Goal: Book appointment/travel/reservation

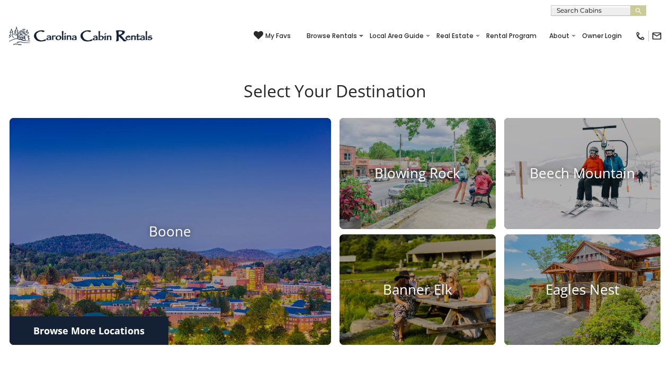
scroll to position [319, 0]
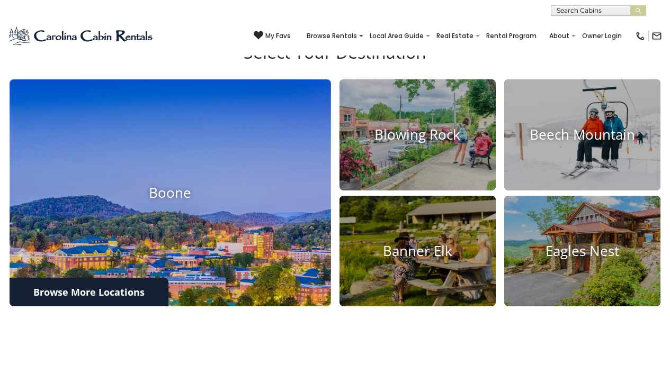
click at [166, 216] on img at bounding box center [170, 193] width 353 height 250
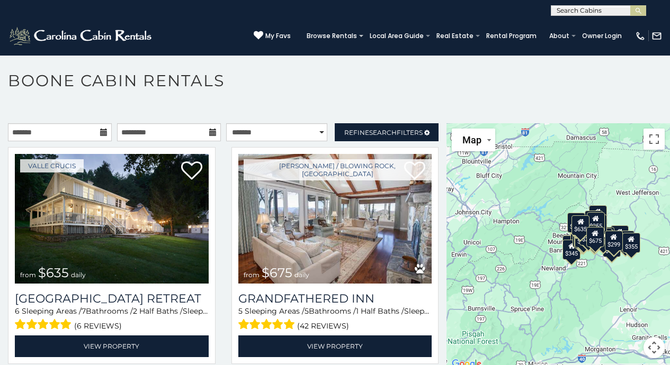
scroll to position [6, 0]
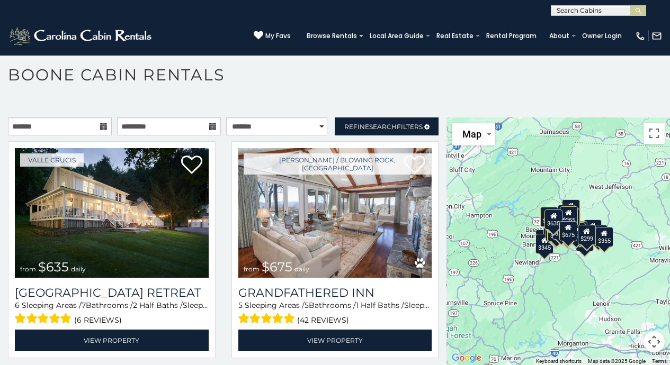
drag, startPoint x: 521, startPoint y: 197, endPoint x: 494, endPoint y: 199, distance: 27.0
click at [494, 199] on div "$635 $675 $525 $930 $349 $355 $315 $480 $400 $451 $375 $355 $380 $695 $325 $320…" at bounding box center [557, 242] width 223 height 248
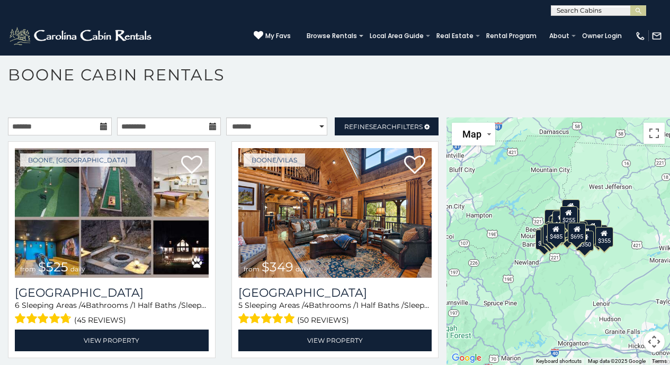
click at [612, 281] on div "$525 $349 $480 $355 $675 $635 $930 $315 $365 $299 $325 $410 $380 $225 $210 $299…" at bounding box center [557, 242] width 223 height 248
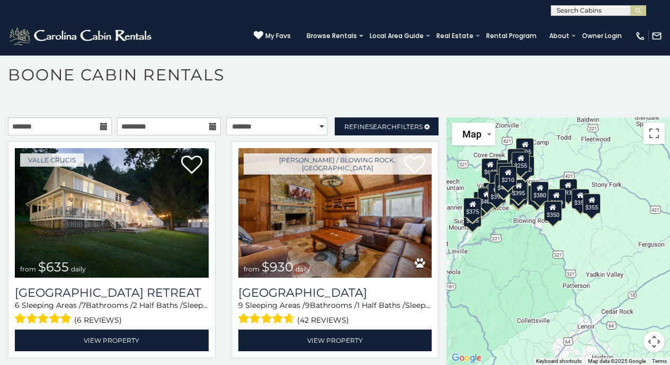
click at [507, 179] on div "$210" at bounding box center [508, 176] width 18 height 20
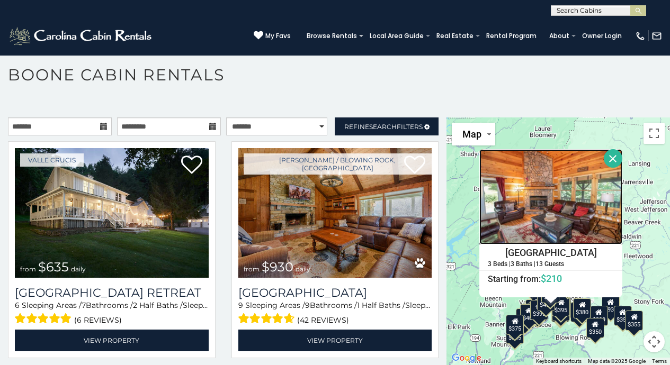
click at [594, 206] on img at bounding box center [550, 196] width 143 height 95
click at [635, 176] on div "$635 $930 $355 $675 $525 $349 $315 $480 $400 $345 $355 $395 $695 $410 $565 $380…" at bounding box center [557, 242] width 223 height 248
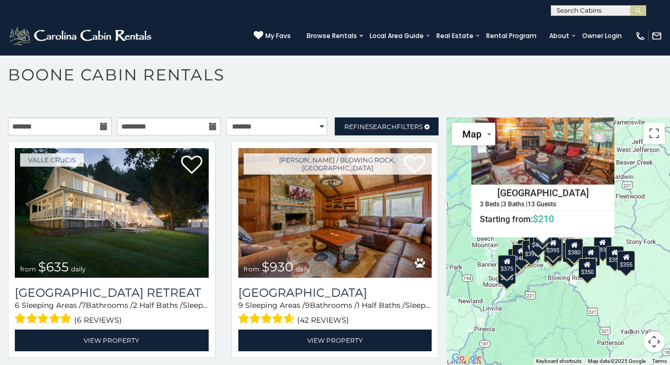
drag, startPoint x: 645, startPoint y: 259, endPoint x: 637, endPoint y: 193, distance: 66.1
click at [637, 193] on div "$635 $930 $355 $675 $525 $349 $315 $480 $400 $345 $355 $395 $695 $410 $565 $380…" at bounding box center [557, 242] width 223 height 248
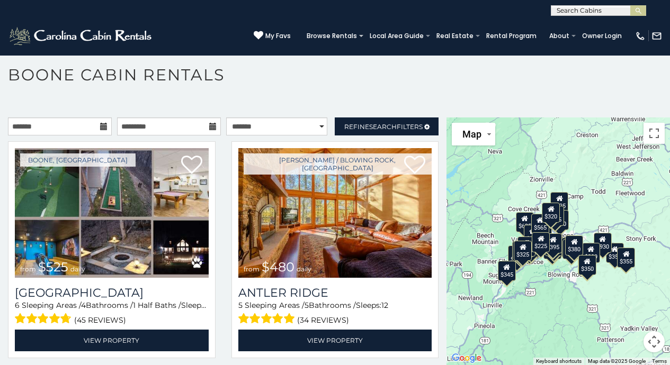
click at [561, 303] on div "$525 $480 $349 $355 $635 $930 $315 $675 $250 $330 $299 $485 $451 $355 $395 $400…" at bounding box center [557, 242] width 223 height 248
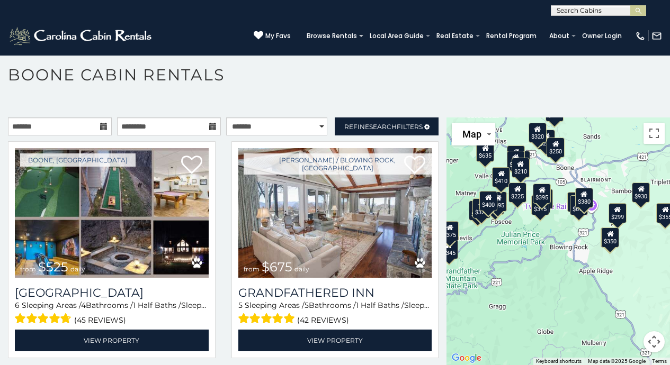
click at [556, 287] on div "$525 $675 $635 $480 $930 $349 $315 $355 $565 $400 $485 $325 $395 $255 $460 $299…" at bounding box center [557, 242] width 223 height 248
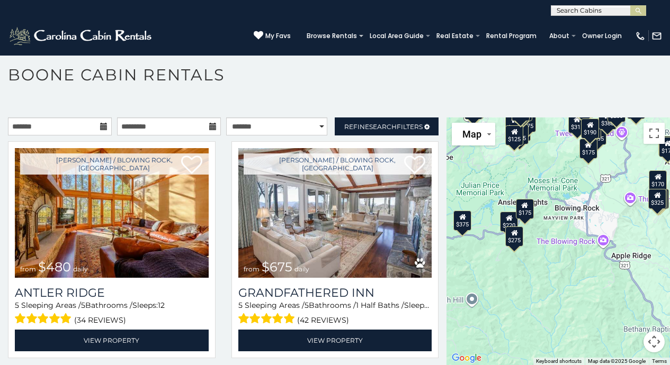
click at [525, 211] on div "$175" at bounding box center [525, 209] width 18 height 20
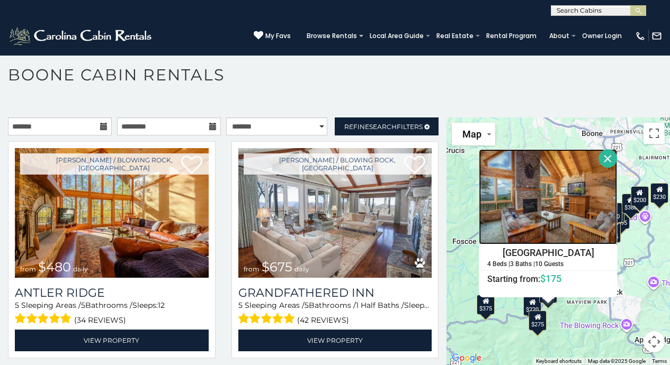
click at [525, 211] on img at bounding box center [548, 196] width 138 height 95
click at [605, 161] on button "Close" at bounding box center [608, 158] width 19 height 19
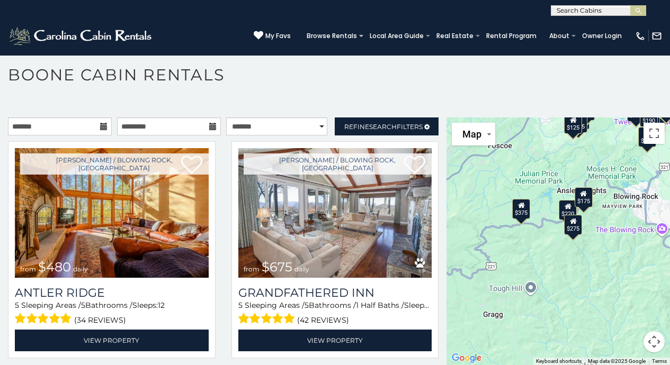
drag, startPoint x: 566, startPoint y: 250, endPoint x: 601, endPoint y: 153, distance: 103.2
click at [601, 153] on div "$480 $675 $315 $395 $225 $350 $695 $365 $299 $380 $315 $220 $226 $175 $230 $170…" at bounding box center [557, 242] width 223 height 248
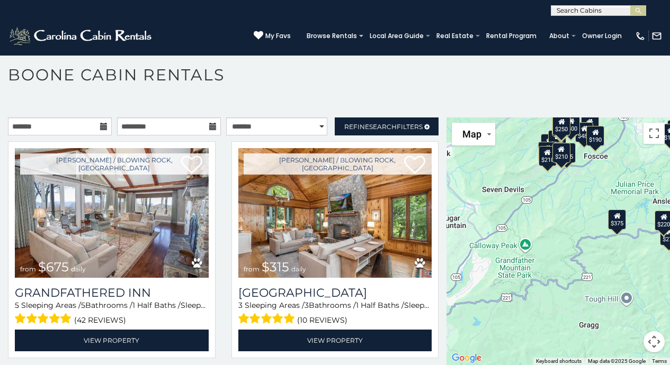
drag, startPoint x: 529, startPoint y: 260, endPoint x: 629, endPoint y: 266, distance: 100.2
click at [629, 266] on div "$675 $315 $480 $395 $695 $380 $400 $485 $400 $325 $299 $205 $275 $220 $315 $275…" at bounding box center [557, 242] width 223 height 248
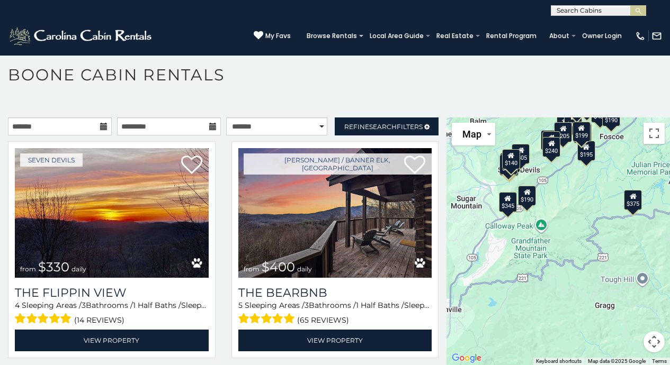
drag, startPoint x: 552, startPoint y: 313, endPoint x: 607, endPoint y: 262, distance: 75.3
click at [605, 263] on div "$330 $400 $345 $225 $400 $375 $395 $325 $485 $205 $315 $220 $305 $300 $260 $230…" at bounding box center [557, 242] width 223 height 248
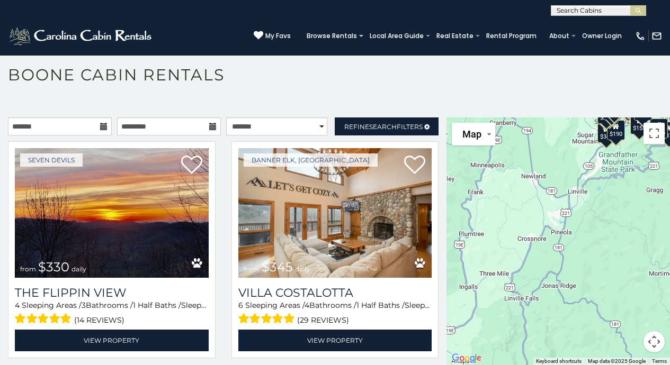
drag, startPoint x: 562, startPoint y: 306, endPoint x: 608, endPoint y: 240, distance: 80.9
click at [608, 240] on div "$330 $345 $375 $305 $300 $230 $270 $375 $436 $315 $140 $185 $195 $210 $240 $190…" at bounding box center [557, 242] width 223 height 248
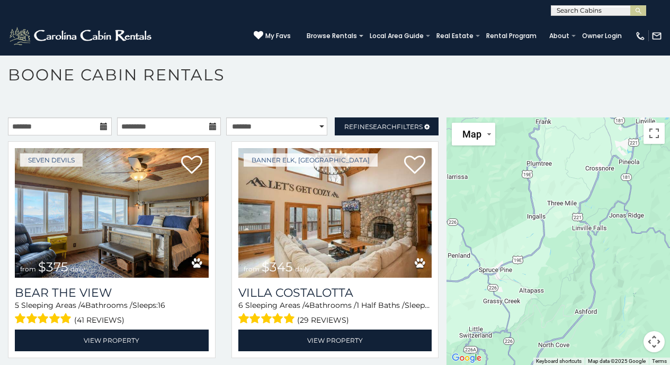
drag, startPoint x: 583, startPoint y: 276, endPoint x: 657, endPoint y: 196, distance: 109.0
click at [657, 196] on div "$375 $345 $355 $315 $436 $300 $270 $375 $305 $190 $185 $195 $420 $140 $250 $140…" at bounding box center [557, 242] width 223 height 248
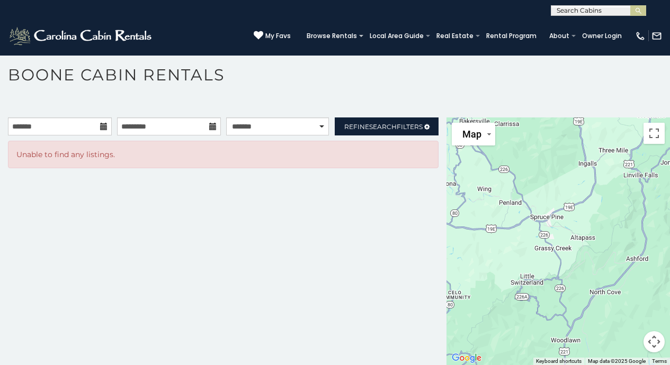
drag, startPoint x: 548, startPoint y: 266, endPoint x: 599, endPoint y: 212, distance: 74.5
click at [599, 212] on div at bounding box center [557, 242] width 223 height 248
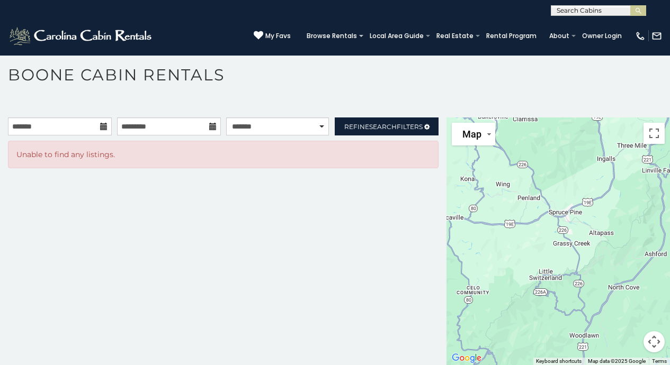
drag, startPoint x: 599, startPoint y: 212, endPoint x: 619, endPoint y: 207, distance: 20.2
click at [619, 207] on div at bounding box center [557, 242] width 223 height 248
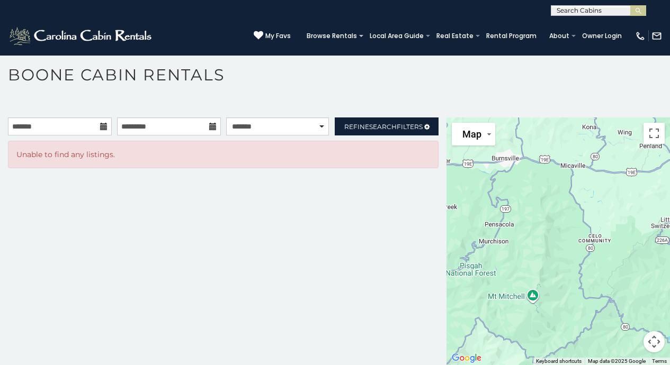
drag, startPoint x: 503, startPoint y: 236, endPoint x: 628, endPoint y: 181, distance: 137.2
click at [628, 181] on div at bounding box center [557, 242] width 223 height 248
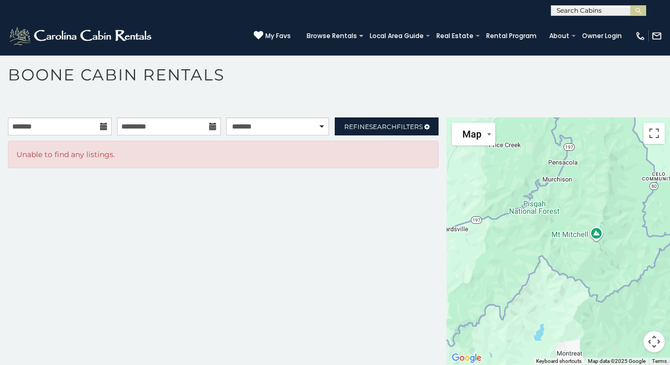
drag, startPoint x: 527, startPoint y: 265, endPoint x: 606, endPoint y: 184, distance: 113.4
click at [606, 184] on div at bounding box center [557, 242] width 223 height 248
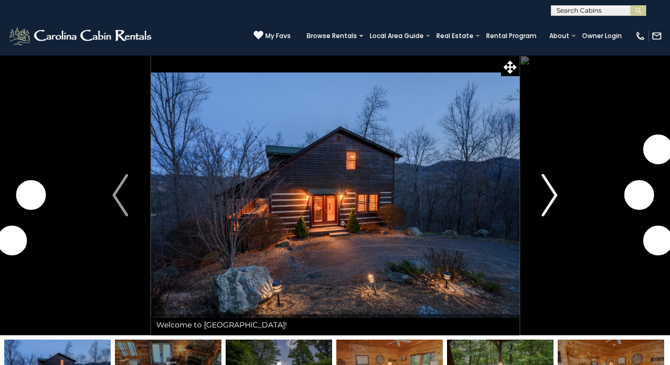
click at [552, 199] on img "Next" at bounding box center [550, 195] width 16 height 42
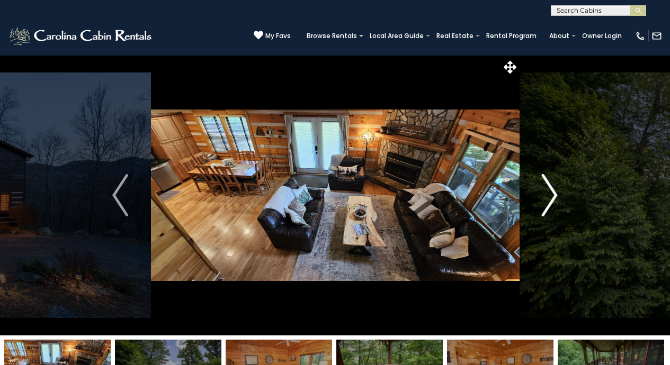
click at [552, 199] on img "Next" at bounding box center [550, 195] width 16 height 42
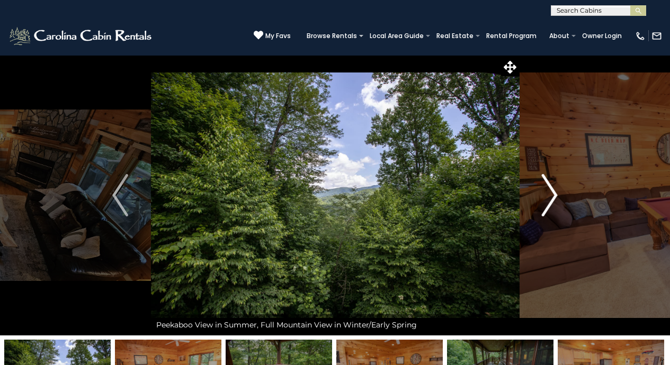
click at [552, 199] on img "Next" at bounding box center [550, 195] width 16 height 42
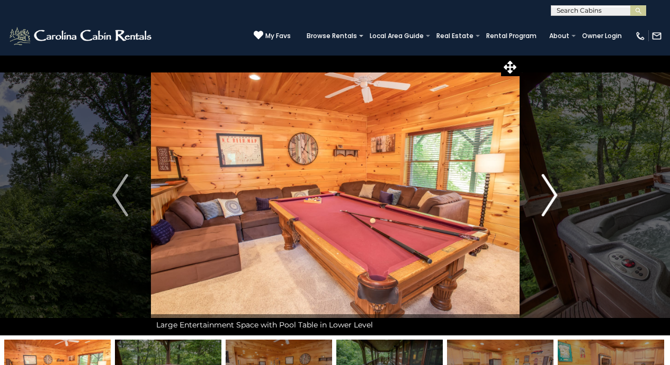
click at [552, 199] on img "Next" at bounding box center [550, 195] width 16 height 42
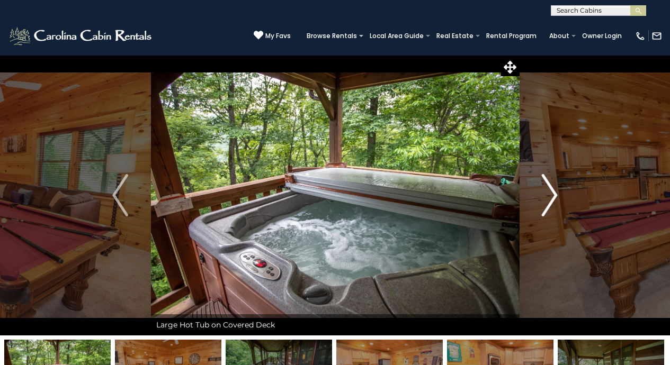
click at [552, 199] on img "Next" at bounding box center [550, 195] width 16 height 42
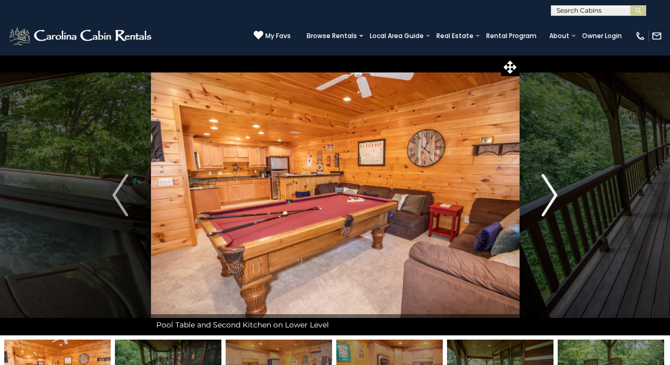
click at [552, 199] on img "Next" at bounding box center [550, 195] width 16 height 42
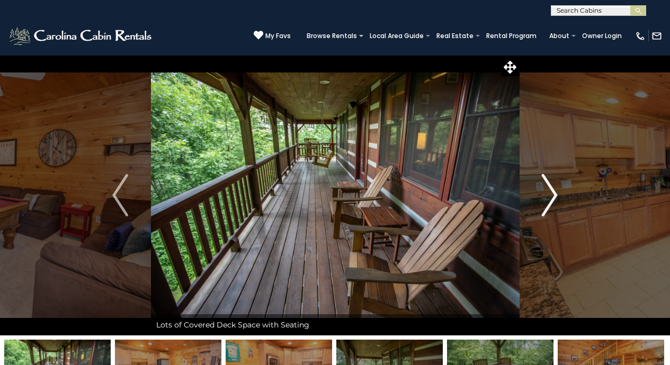
click at [552, 199] on img "Next" at bounding box center [550, 195] width 16 height 42
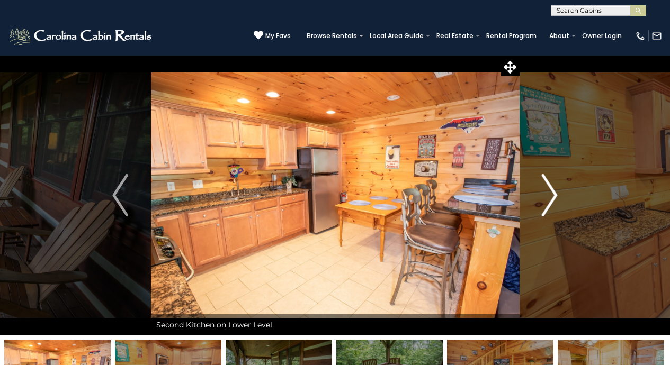
click at [552, 199] on img "Next" at bounding box center [550, 195] width 16 height 42
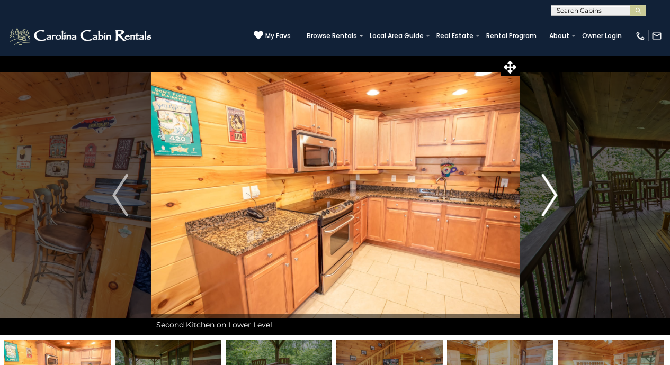
click at [552, 199] on img "Next" at bounding box center [550, 195] width 16 height 42
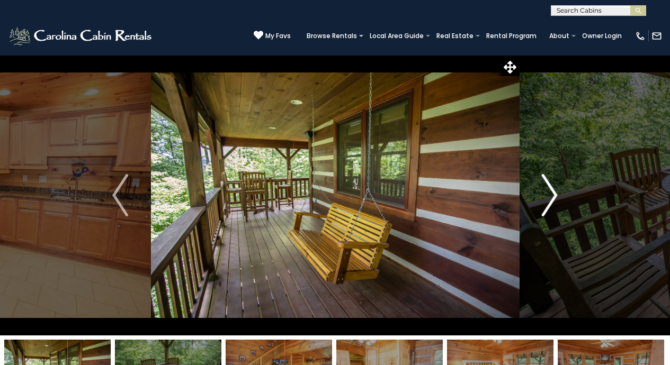
click at [552, 199] on img "Next" at bounding box center [550, 195] width 16 height 42
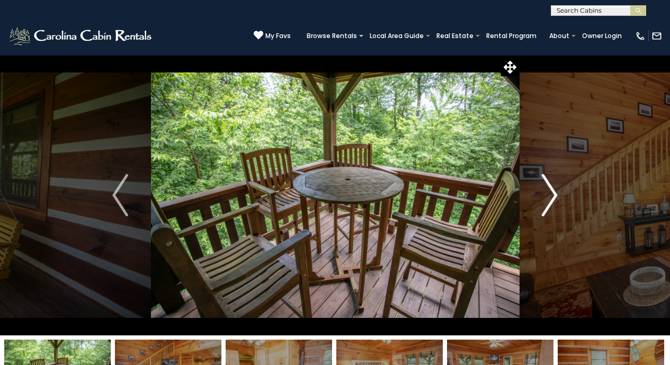
click at [552, 199] on img "Next" at bounding box center [550, 195] width 16 height 42
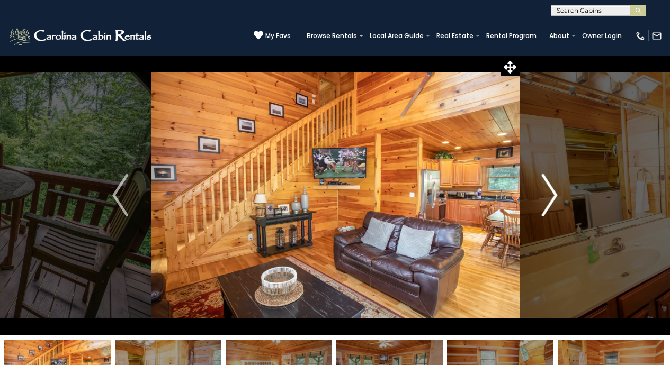
click at [552, 199] on img "Next" at bounding box center [550, 195] width 16 height 42
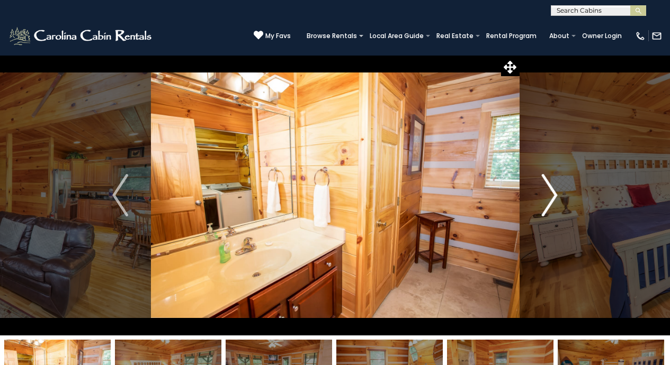
click at [552, 199] on img "Next" at bounding box center [550, 195] width 16 height 42
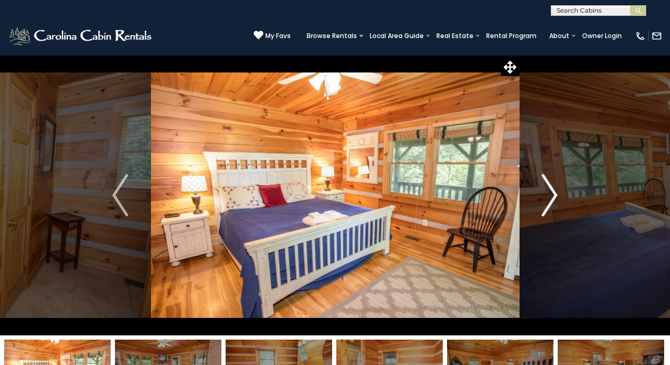
click at [552, 199] on img "Next" at bounding box center [550, 195] width 16 height 42
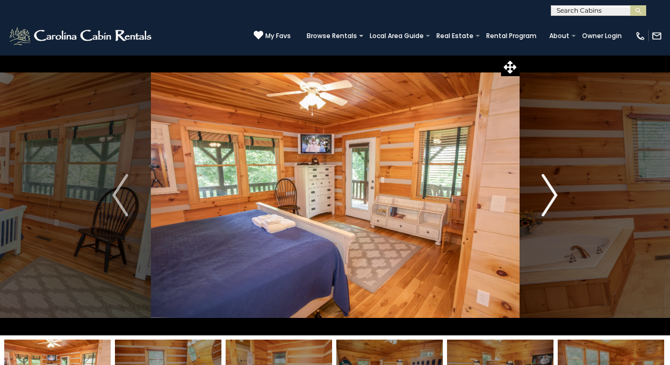
click at [552, 199] on img "Next" at bounding box center [550, 195] width 16 height 42
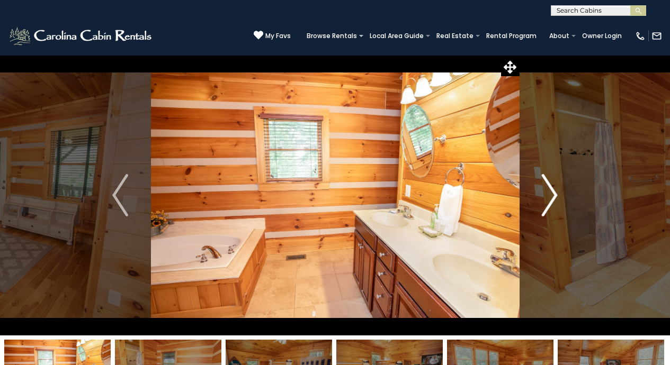
click at [552, 199] on img "Next" at bounding box center [550, 195] width 16 height 42
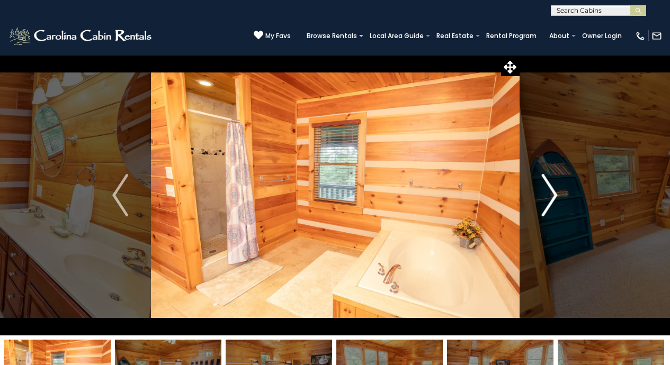
click at [552, 199] on img "Next" at bounding box center [550, 195] width 16 height 42
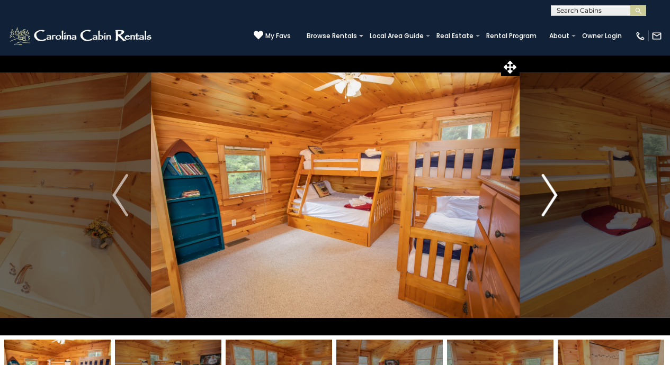
click at [552, 199] on img "Next" at bounding box center [550, 195] width 16 height 42
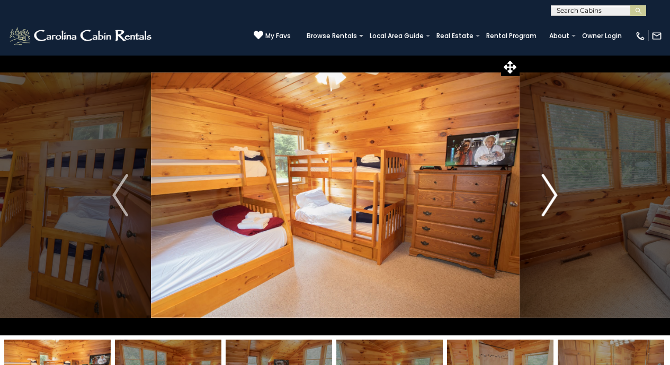
click at [552, 199] on img "Next" at bounding box center [550, 195] width 16 height 42
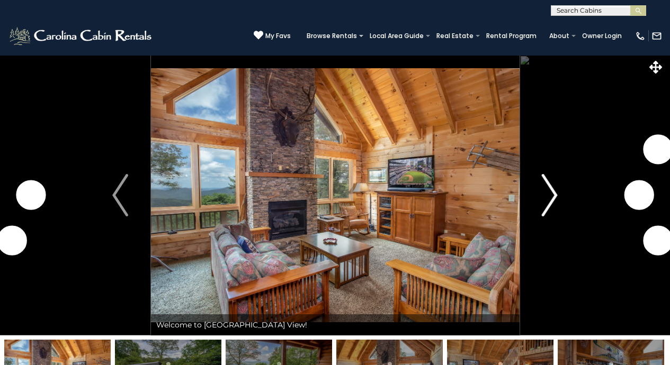
click at [547, 197] on img "Next" at bounding box center [550, 195] width 16 height 42
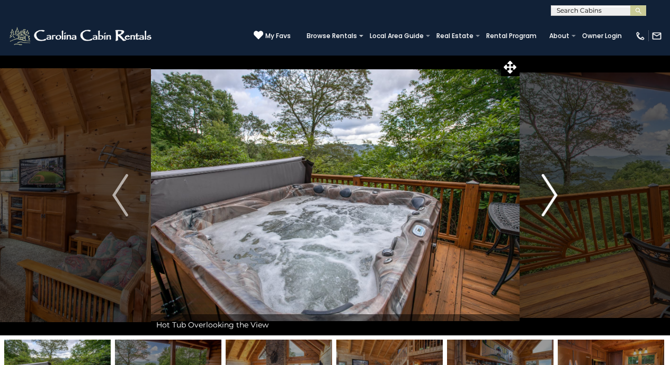
click at [547, 197] on img "Next" at bounding box center [550, 195] width 16 height 42
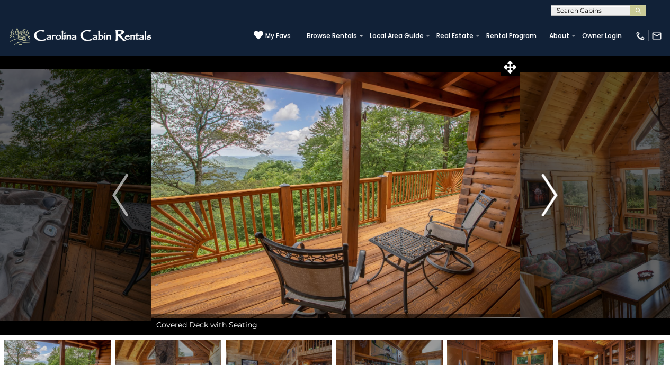
click at [547, 197] on img "Next" at bounding box center [550, 195] width 16 height 42
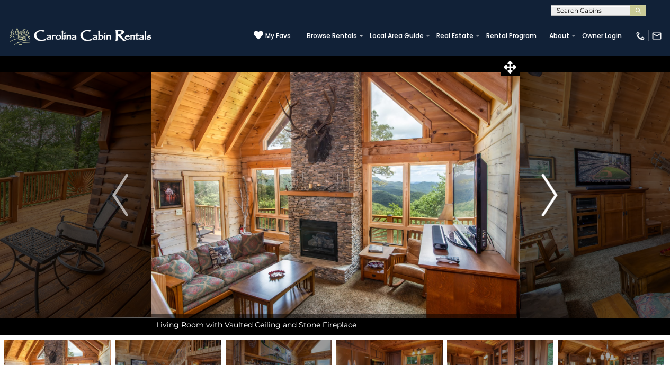
click at [547, 197] on img "Next" at bounding box center [550, 195] width 16 height 42
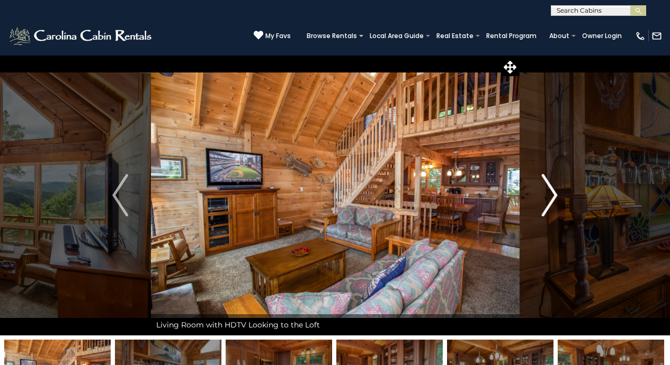
click at [547, 197] on img "Next" at bounding box center [550, 195] width 16 height 42
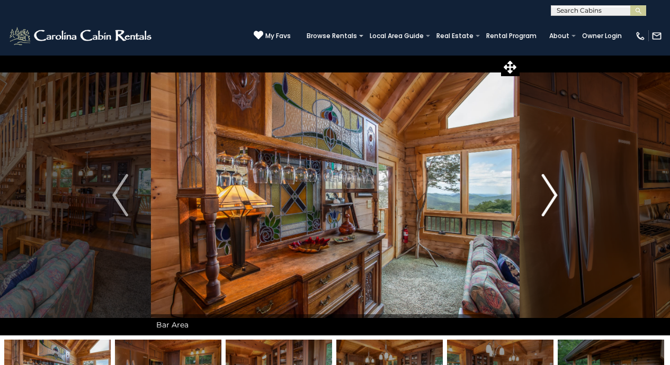
click at [547, 197] on img "Next" at bounding box center [550, 195] width 16 height 42
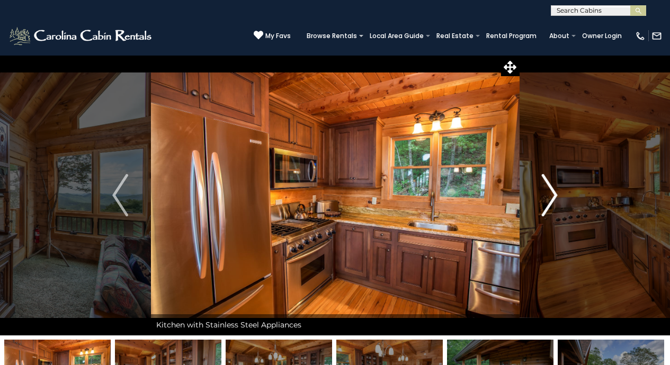
click at [547, 197] on img "Next" at bounding box center [550, 195] width 16 height 42
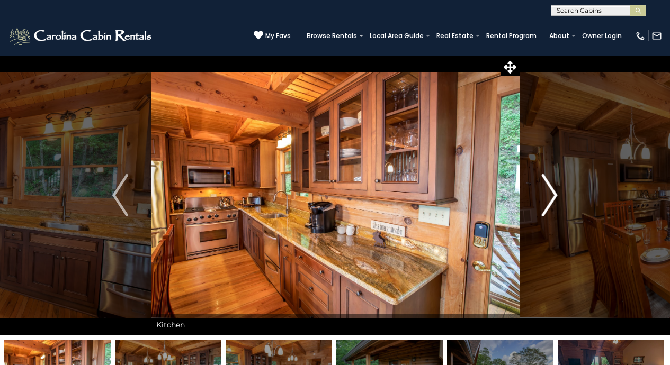
click at [547, 197] on img "Next" at bounding box center [550, 195] width 16 height 42
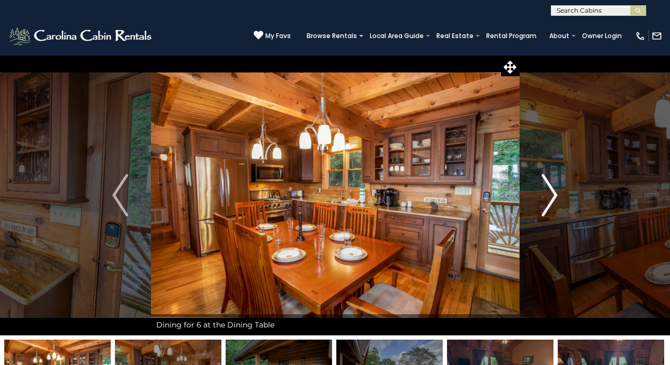
click at [547, 197] on img "Next" at bounding box center [550, 195] width 16 height 42
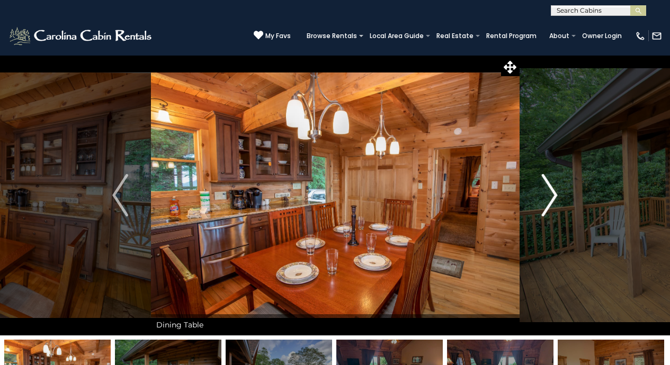
click at [547, 197] on img "Next" at bounding box center [550, 195] width 16 height 42
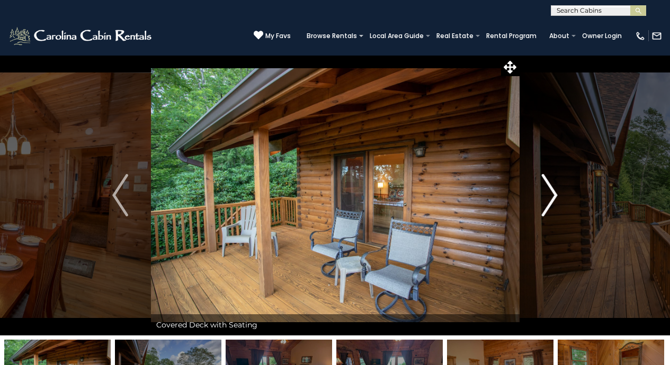
click at [547, 197] on img "Next" at bounding box center [550, 195] width 16 height 42
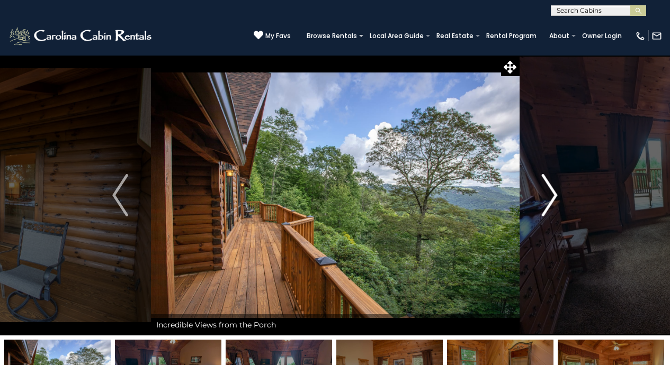
click at [547, 197] on img "Next" at bounding box center [550, 195] width 16 height 42
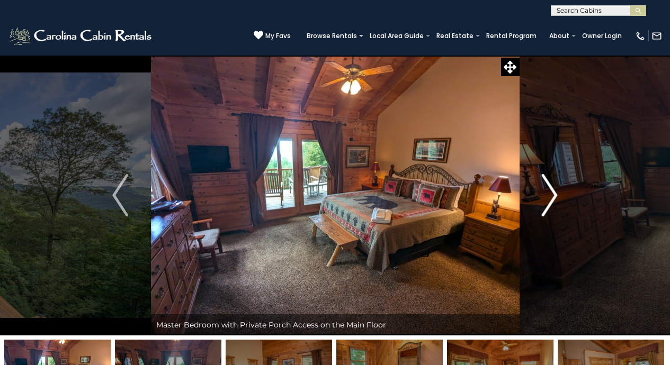
click at [547, 197] on img "Next" at bounding box center [550, 195] width 16 height 42
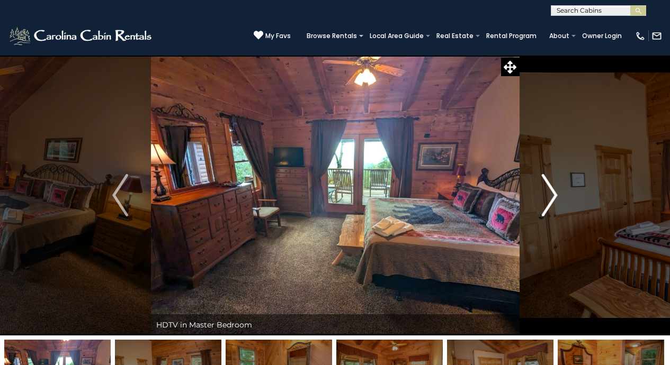
click at [547, 197] on img "Next" at bounding box center [550, 195] width 16 height 42
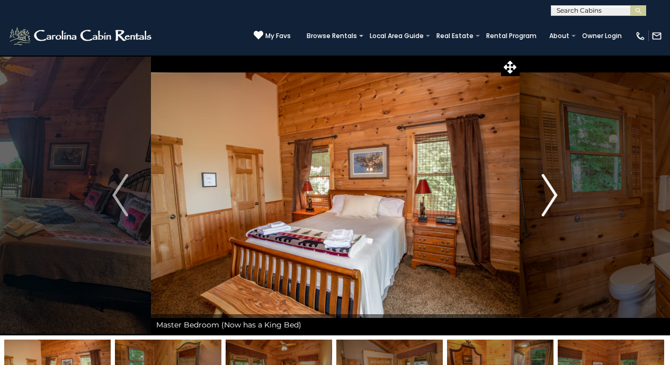
click at [547, 197] on img "Next" at bounding box center [550, 195] width 16 height 42
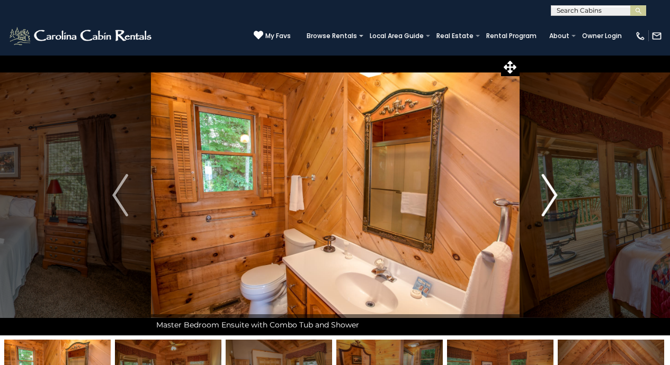
click at [547, 197] on img "Next" at bounding box center [550, 195] width 16 height 42
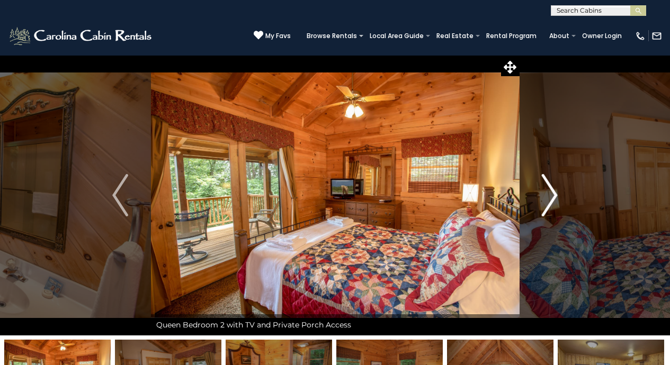
click at [547, 197] on img "Next" at bounding box center [550, 195] width 16 height 42
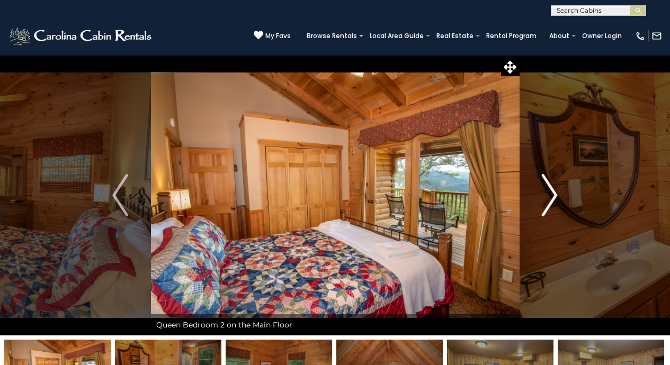
click at [547, 197] on img "Next" at bounding box center [550, 195] width 16 height 42
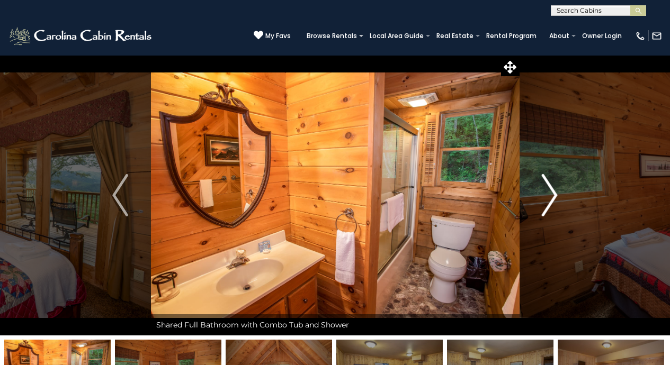
click at [547, 197] on img "Next" at bounding box center [550, 195] width 16 height 42
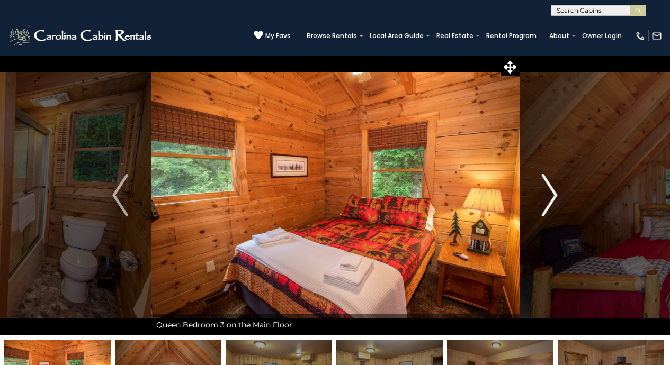
click at [547, 197] on img "Next" at bounding box center [550, 195] width 16 height 42
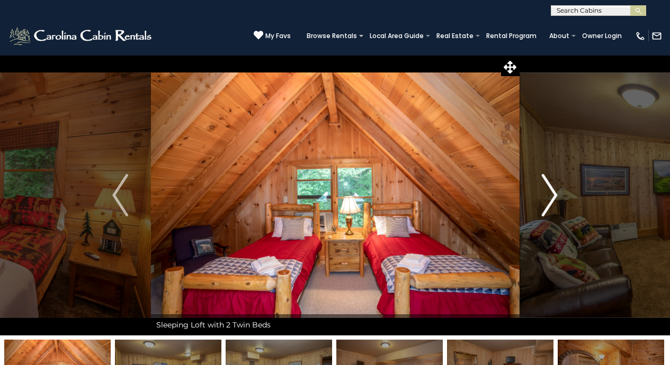
click at [547, 197] on img "Next" at bounding box center [550, 195] width 16 height 42
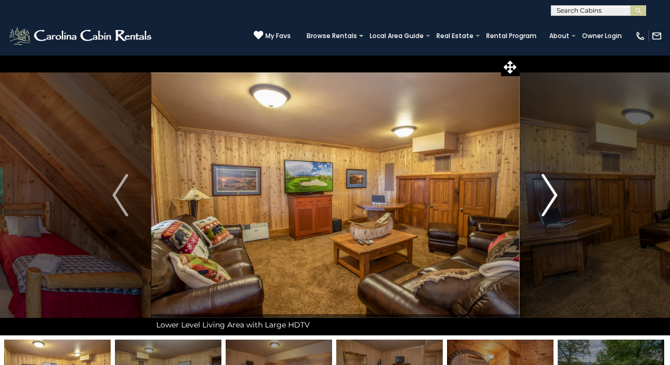
click at [547, 197] on img "Next" at bounding box center [550, 195] width 16 height 42
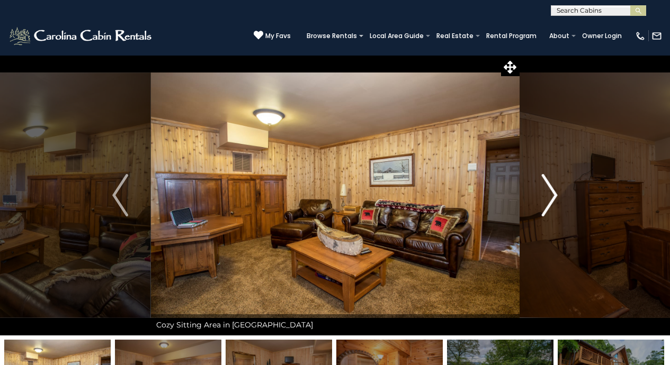
click at [547, 197] on img "Next" at bounding box center [550, 195] width 16 height 42
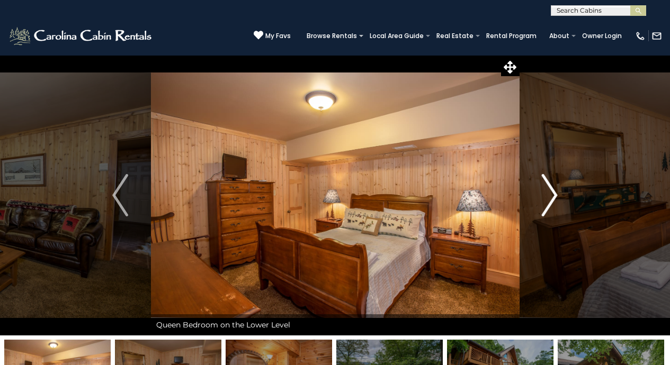
click at [547, 197] on img "Next" at bounding box center [550, 195] width 16 height 42
